Goal: Find specific page/section: Find specific page/section

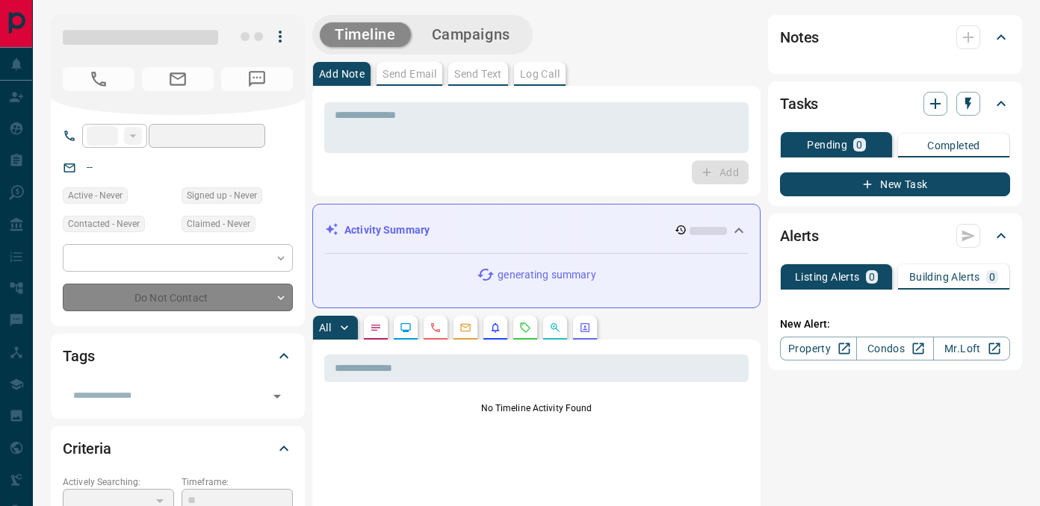
type input "**"
type input "**********"
type input "*"
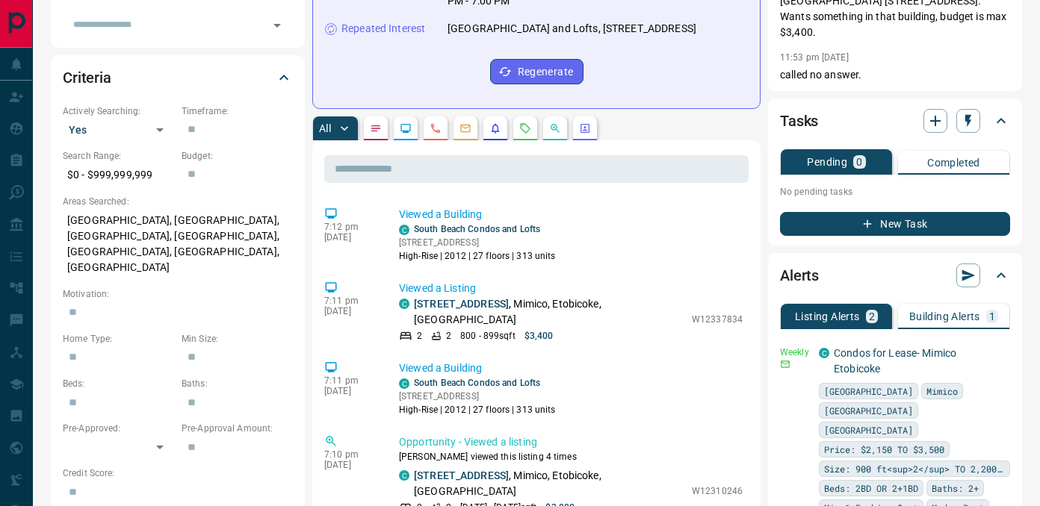
scroll to position [369, 0]
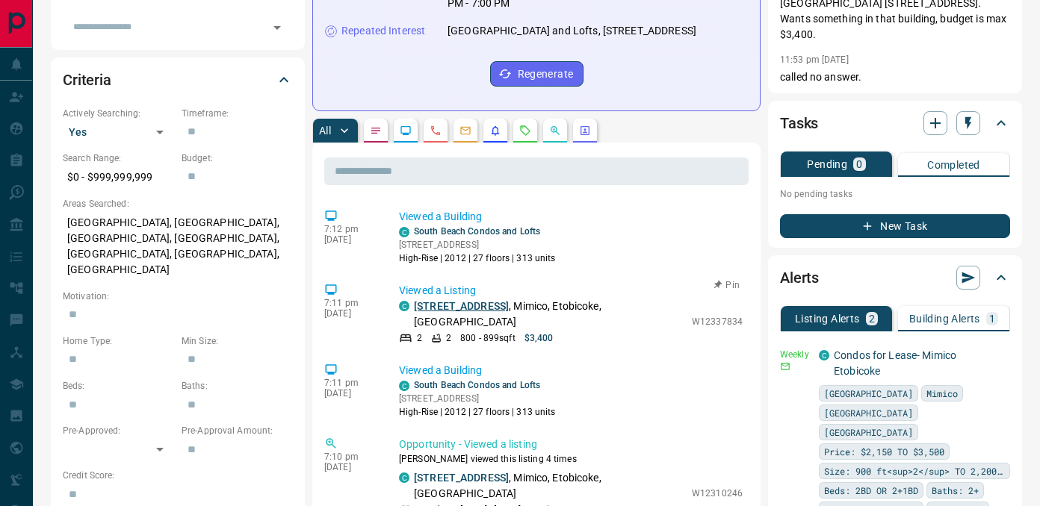
click at [509, 312] on link "[STREET_ADDRESS]" at bounding box center [461, 306] width 95 height 12
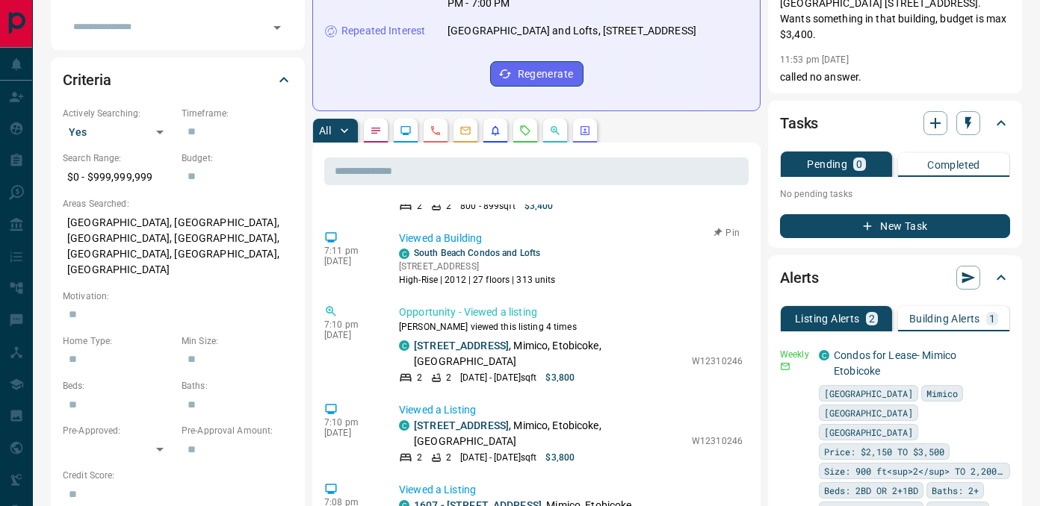
scroll to position [134, 0]
click at [491, 343] on link "[STREET_ADDRESS]" at bounding box center [461, 344] width 95 height 12
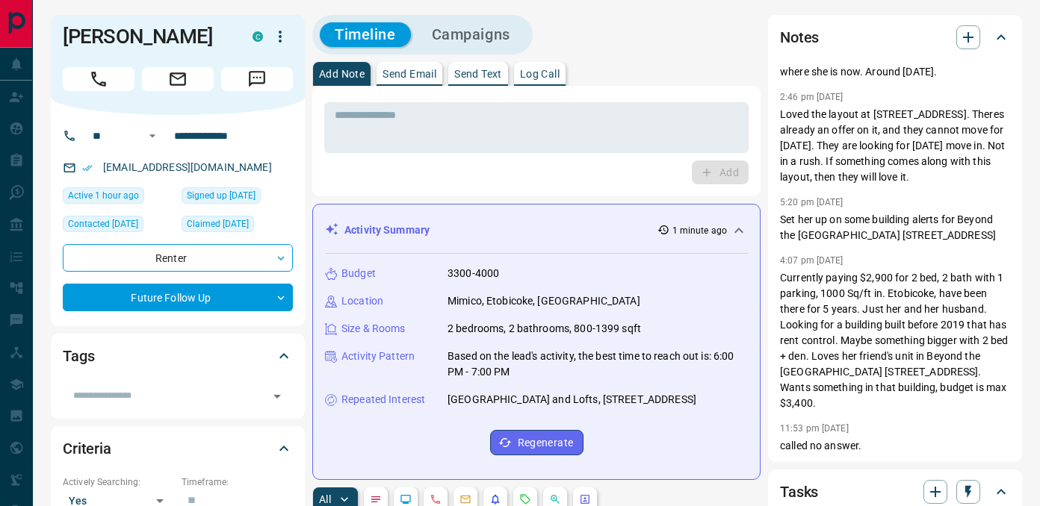
scroll to position [142, 0]
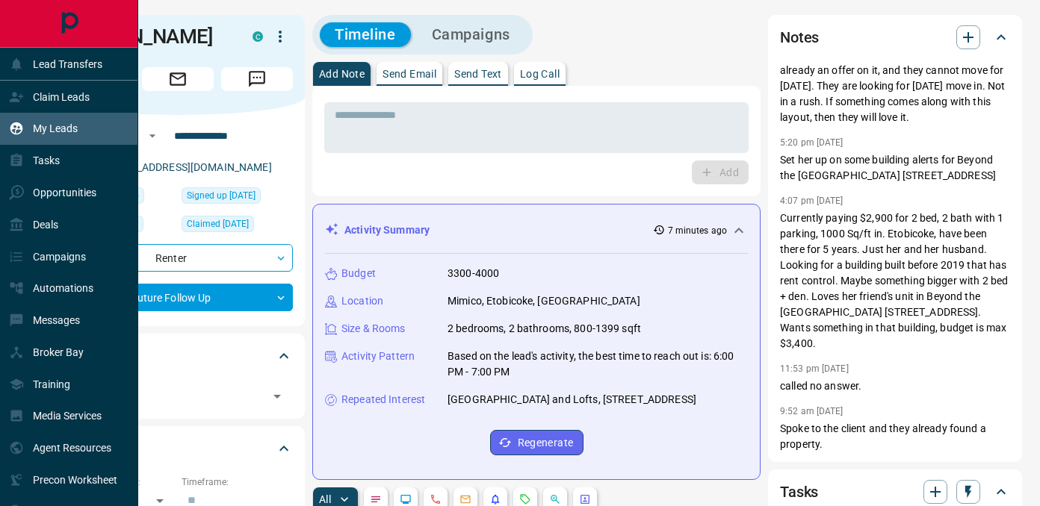
click at [20, 134] on icon at bounding box center [16, 128] width 15 height 15
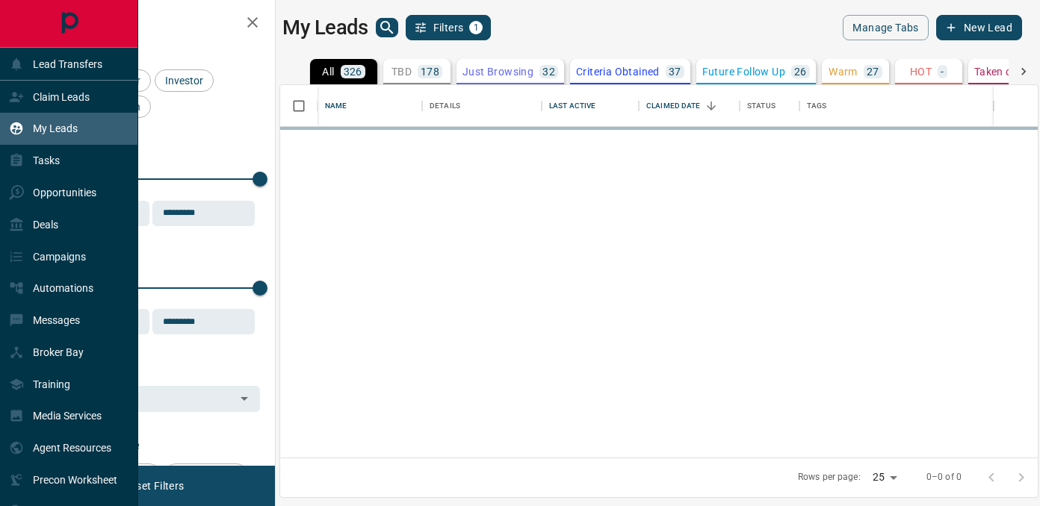
scroll to position [373, 757]
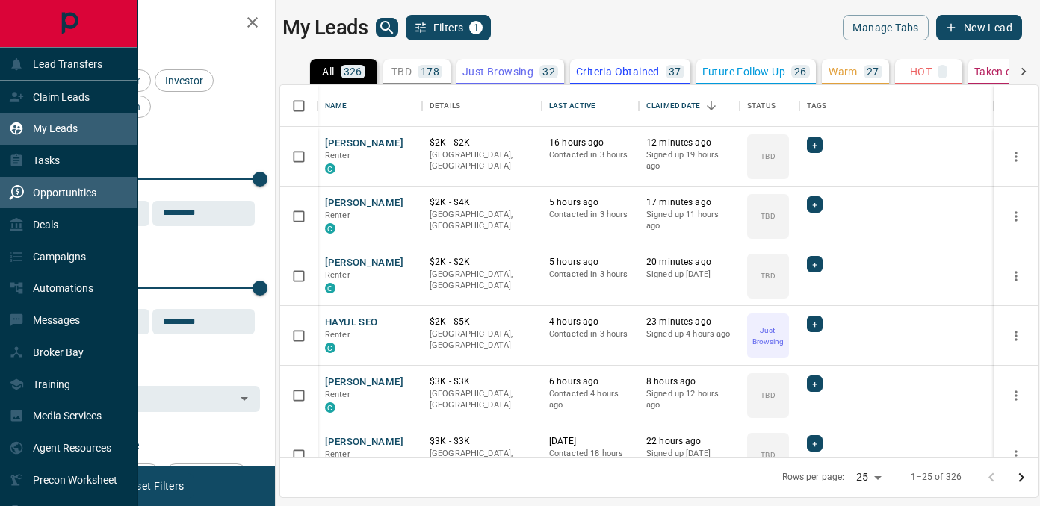
click at [52, 184] on div "Opportunities" at bounding box center [52, 193] width 87 height 25
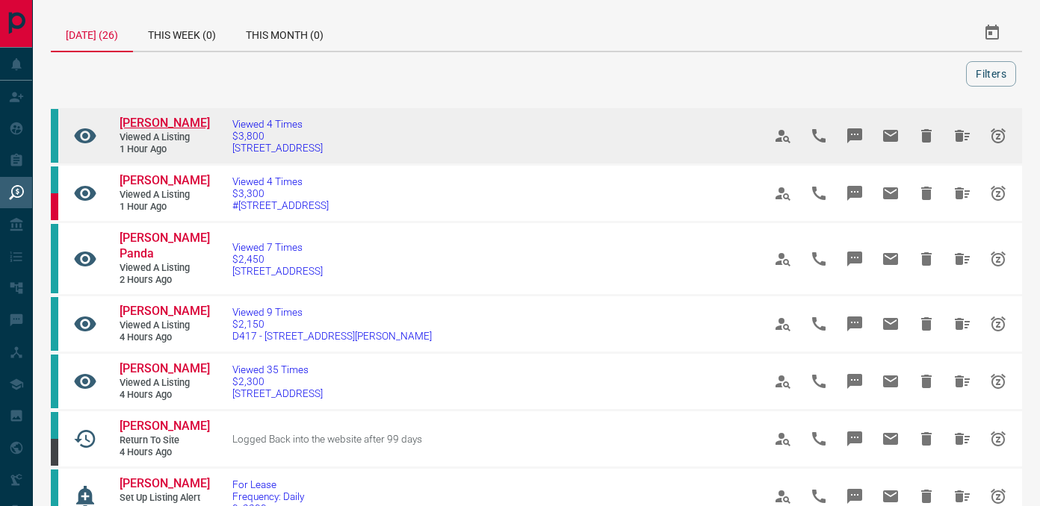
click at [142, 118] on span "[PERSON_NAME]" at bounding box center [165, 123] width 90 height 14
